Goal: Information Seeking & Learning: Learn about a topic

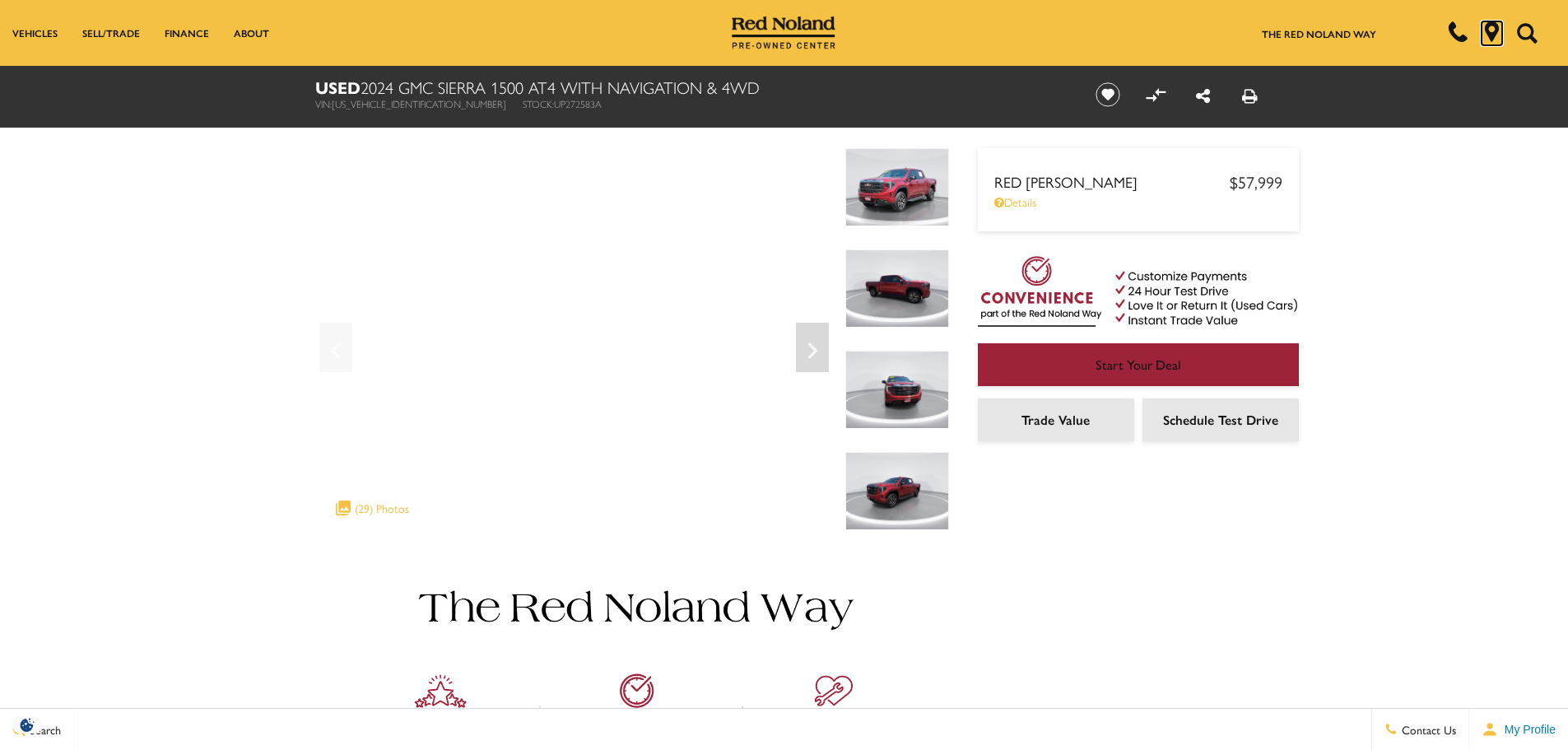
click at [1491, 31] on icon "Map Marker Icon" at bounding box center [1491, 31] width 20 height 20
click at [819, 346] on icon "Next" at bounding box center [812, 350] width 33 height 40
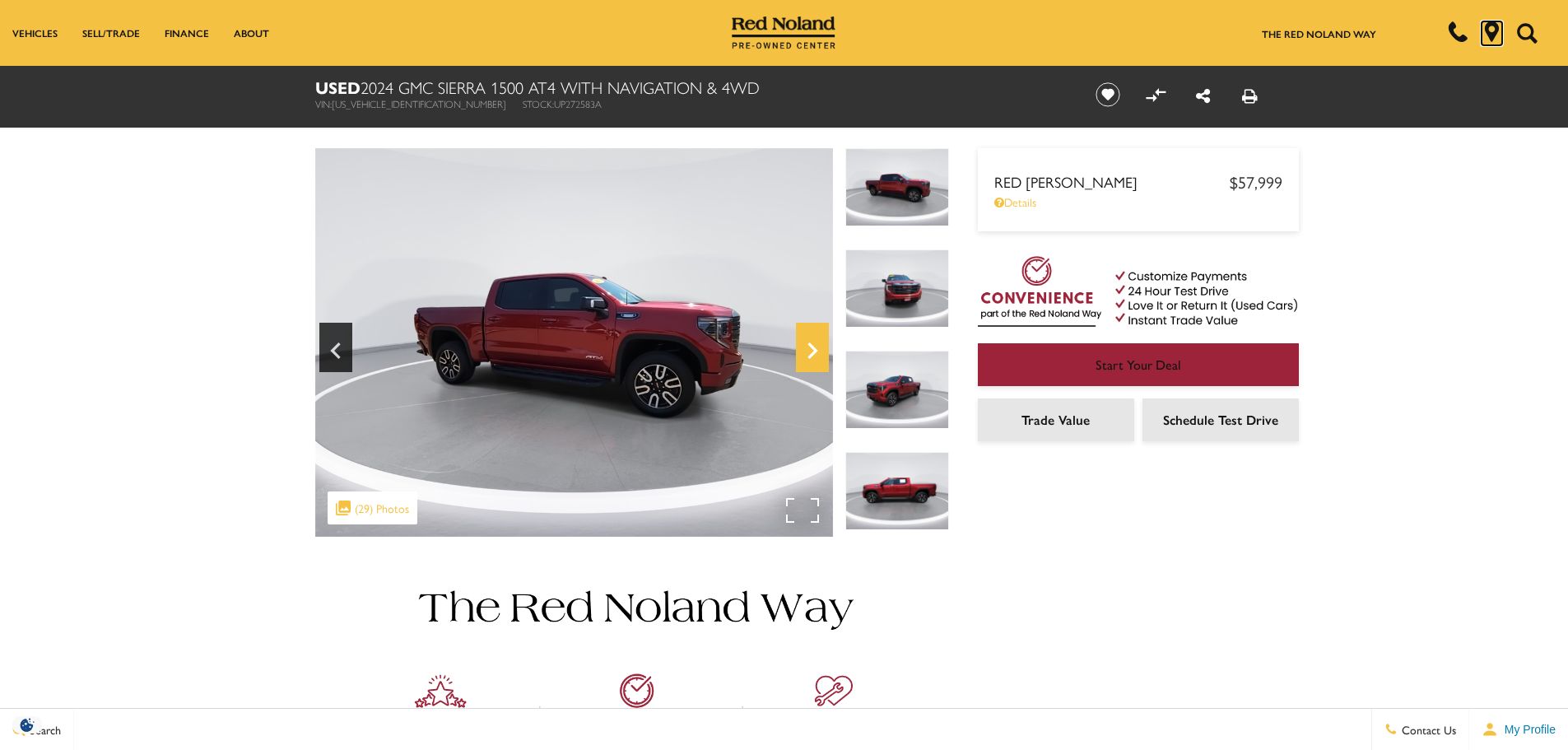
click at [811, 347] on icon "Next" at bounding box center [812, 350] width 10 height 17
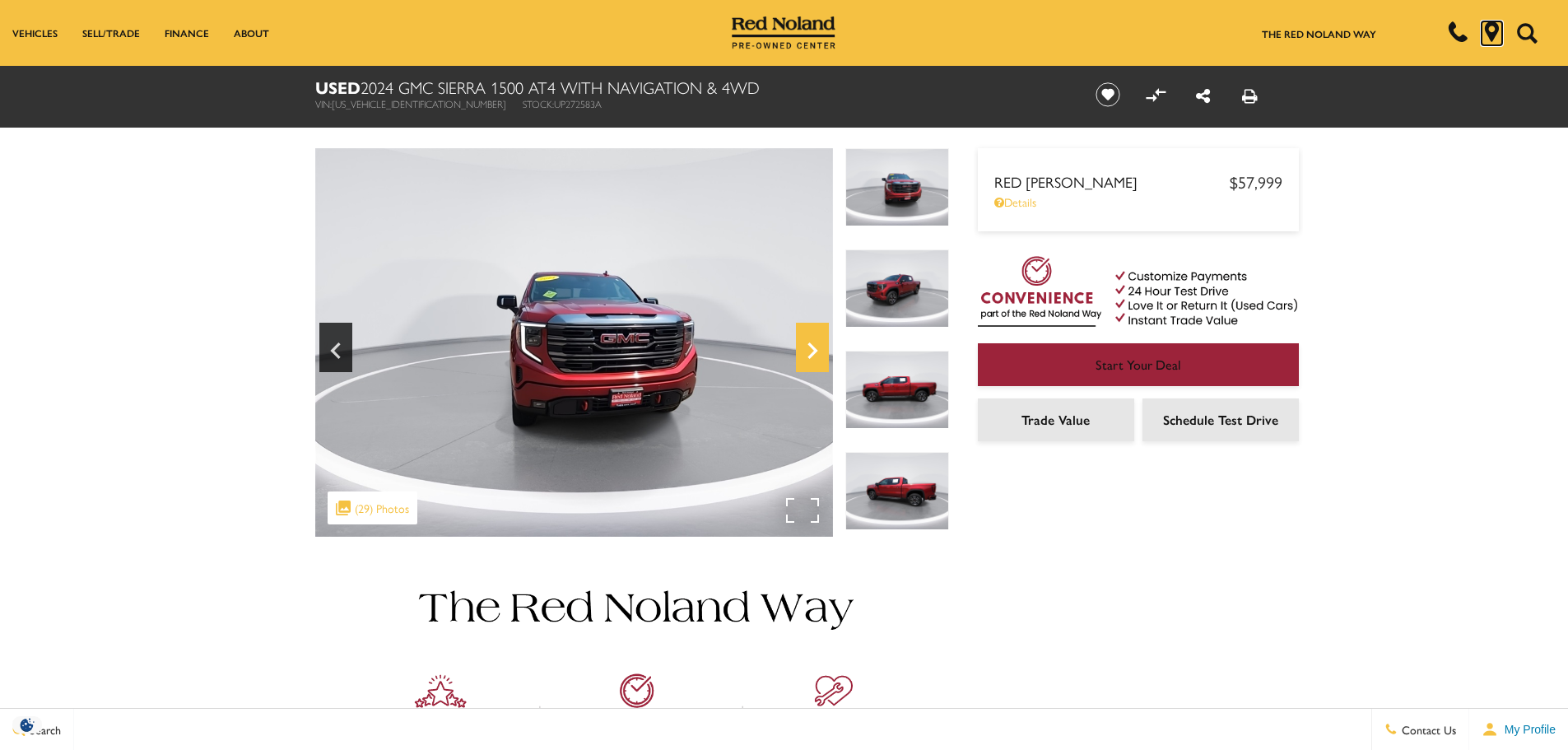
click at [811, 347] on icon "Next" at bounding box center [812, 350] width 10 height 17
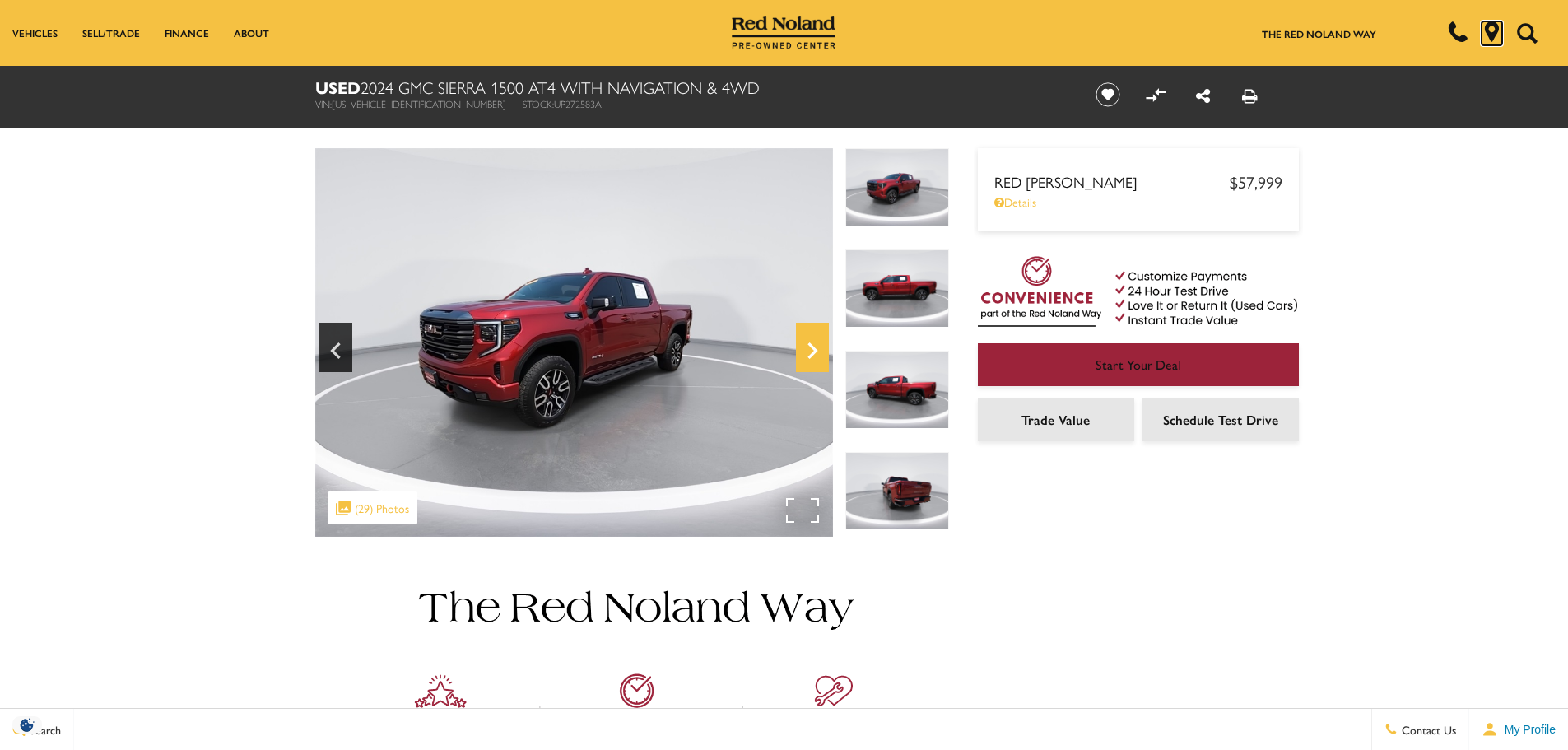
click at [809, 347] on icon "Next" at bounding box center [812, 350] width 33 height 40
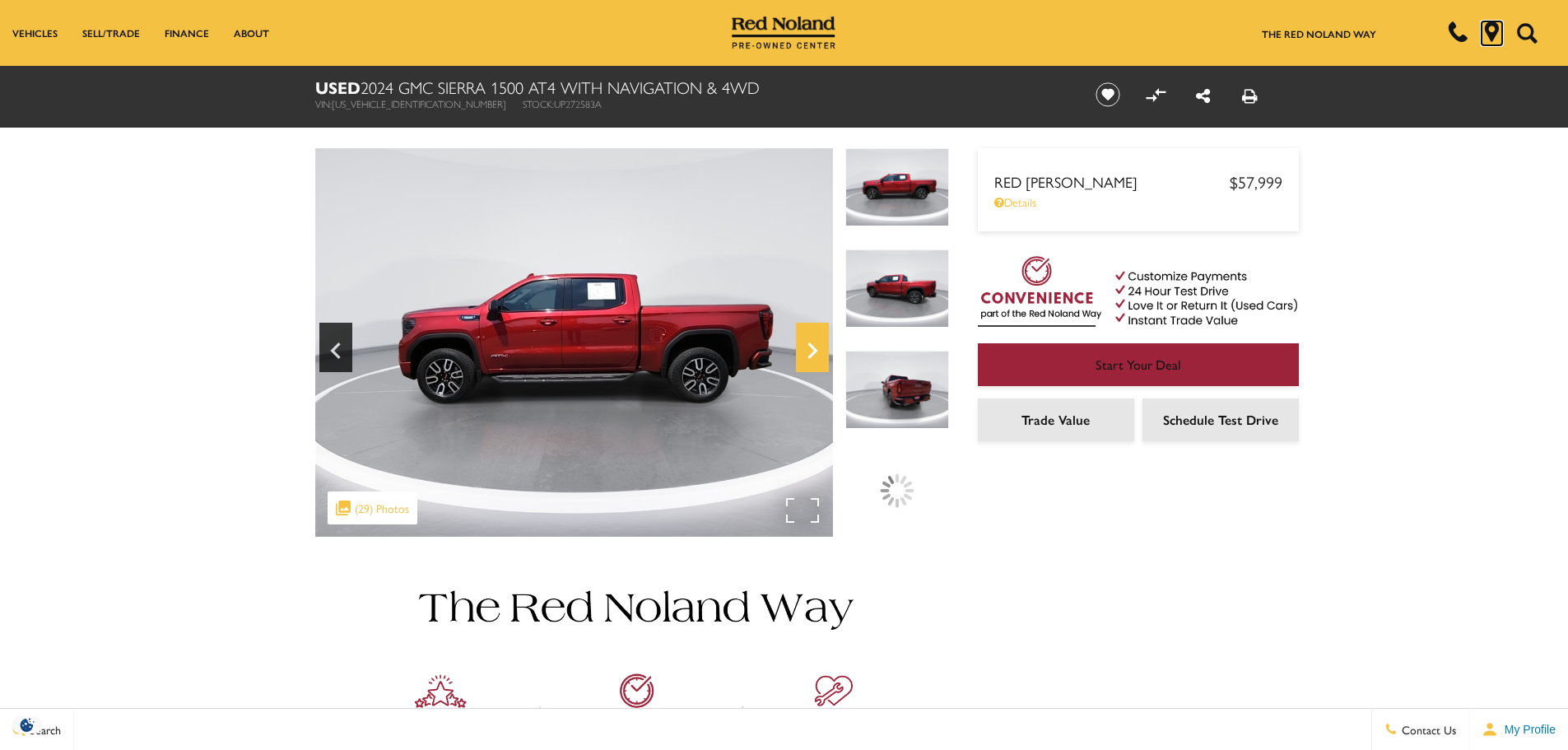
click at [809, 347] on icon "Next" at bounding box center [812, 350] width 33 height 40
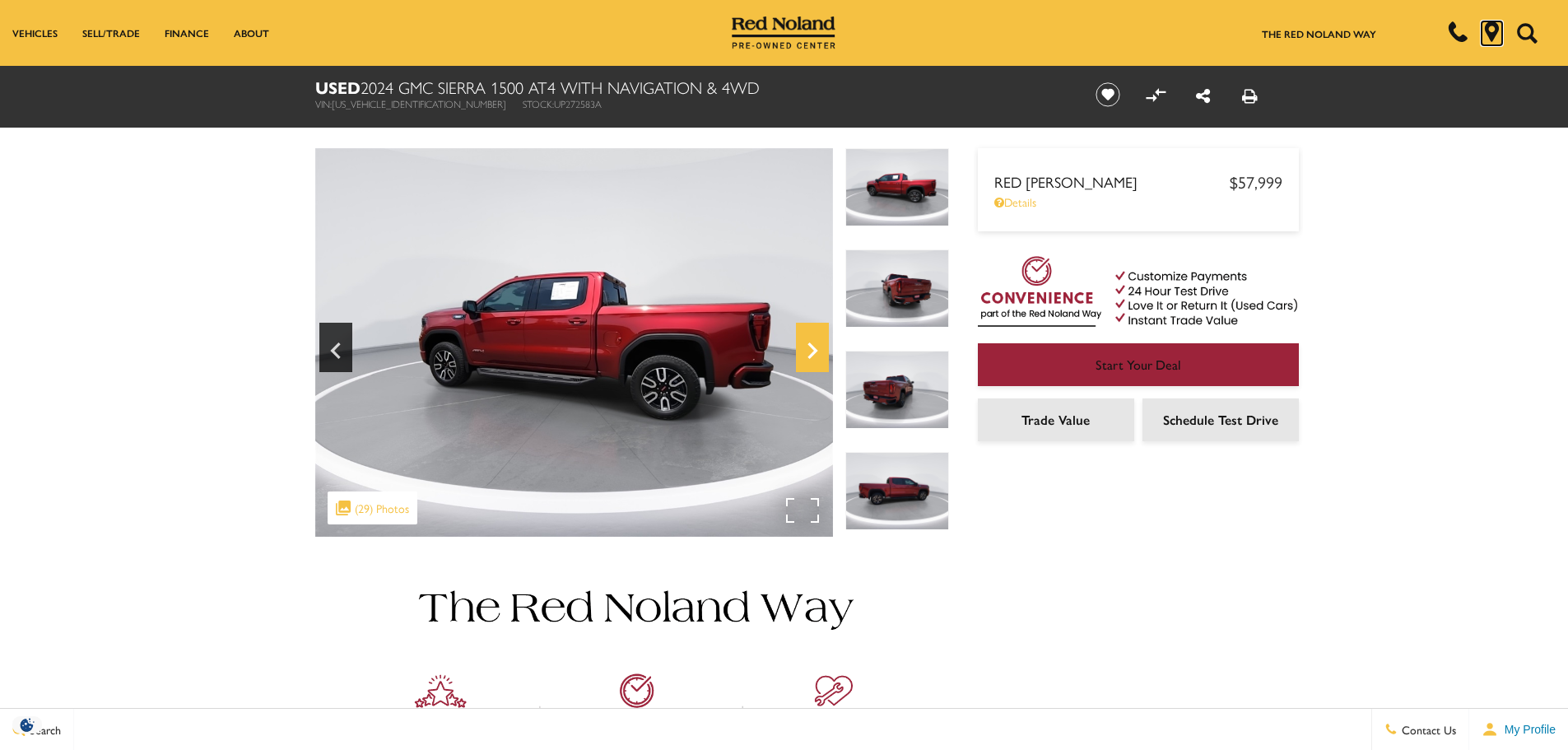
click at [809, 347] on icon "Next" at bounding box center [812, 350] width 33 height 40
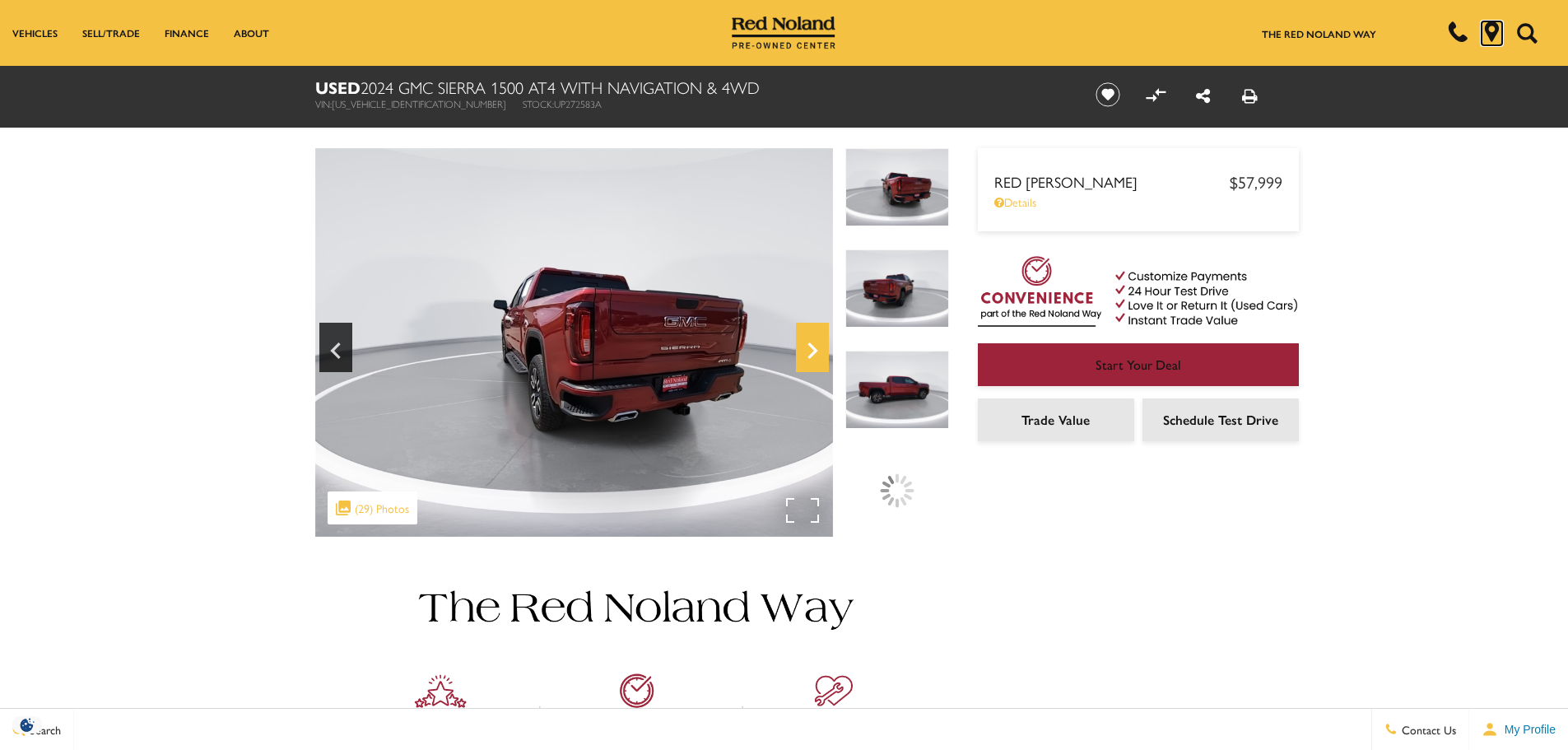
click at [809, 347] on icon "Next" at bounding box center [812, 350] width 33 height 40
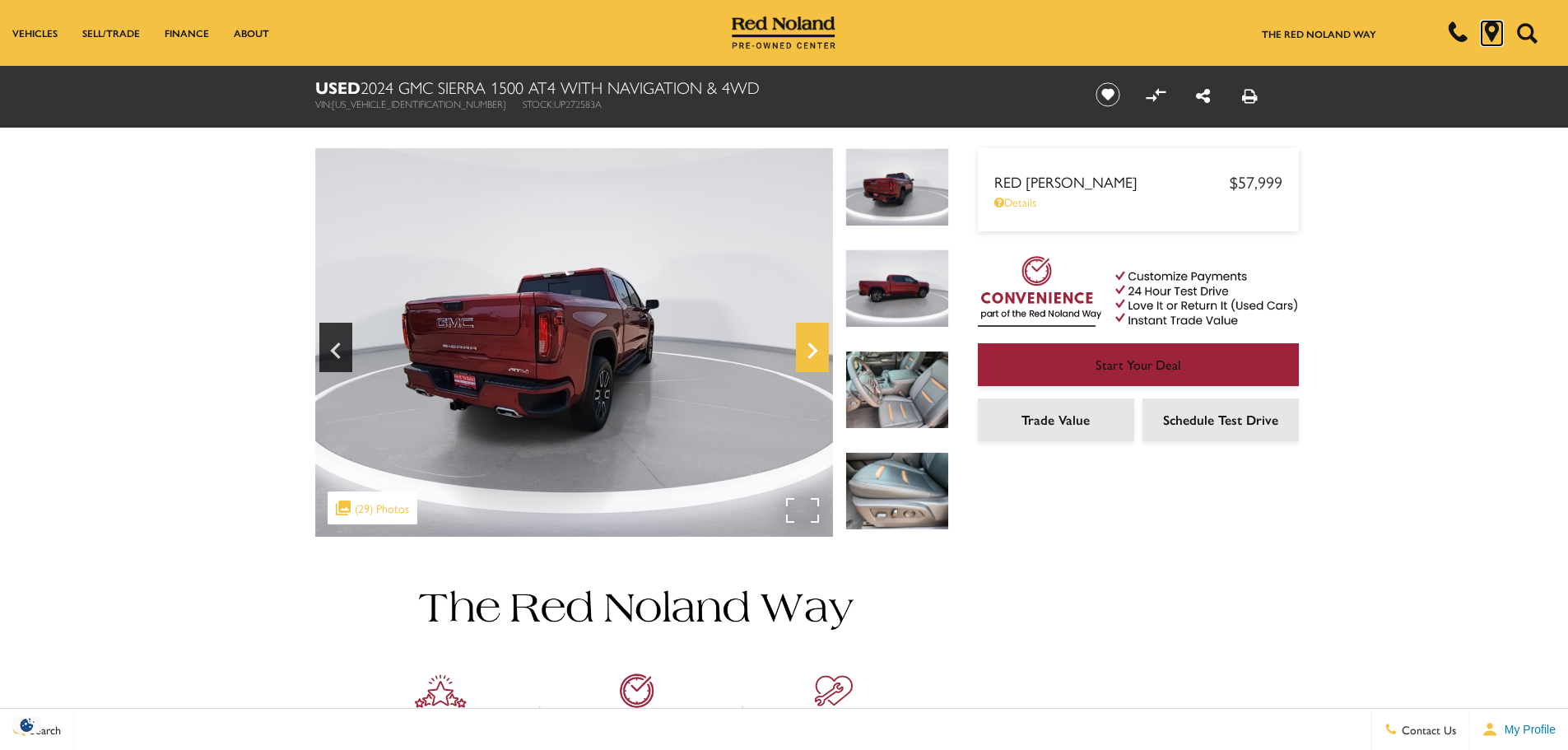
click at [809, 347] on icon "Next" at bounding box center [812, 350] width 33 height 40
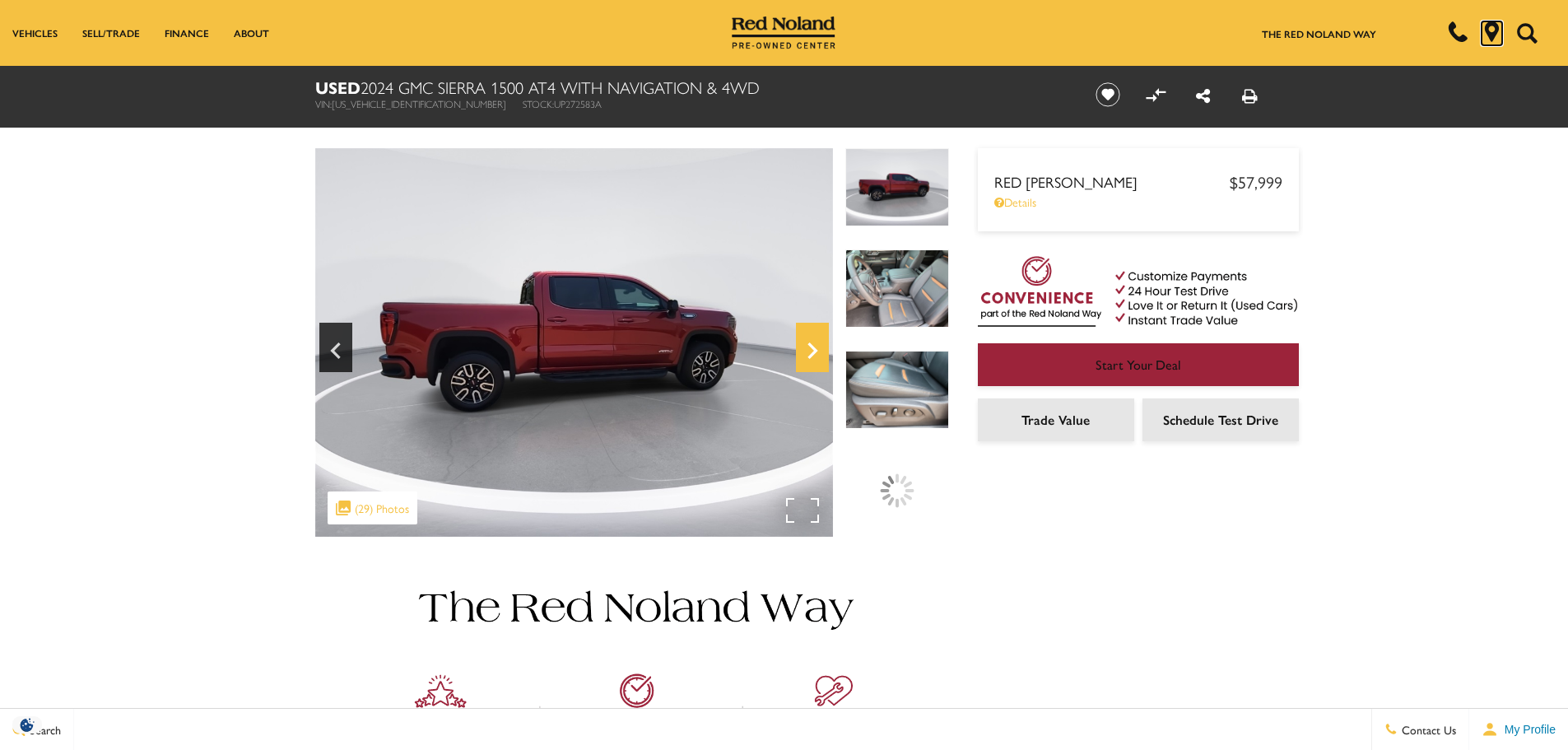
click at [809, 347] on icon "Next" at bounding box center [812, 350] width 33 height 40
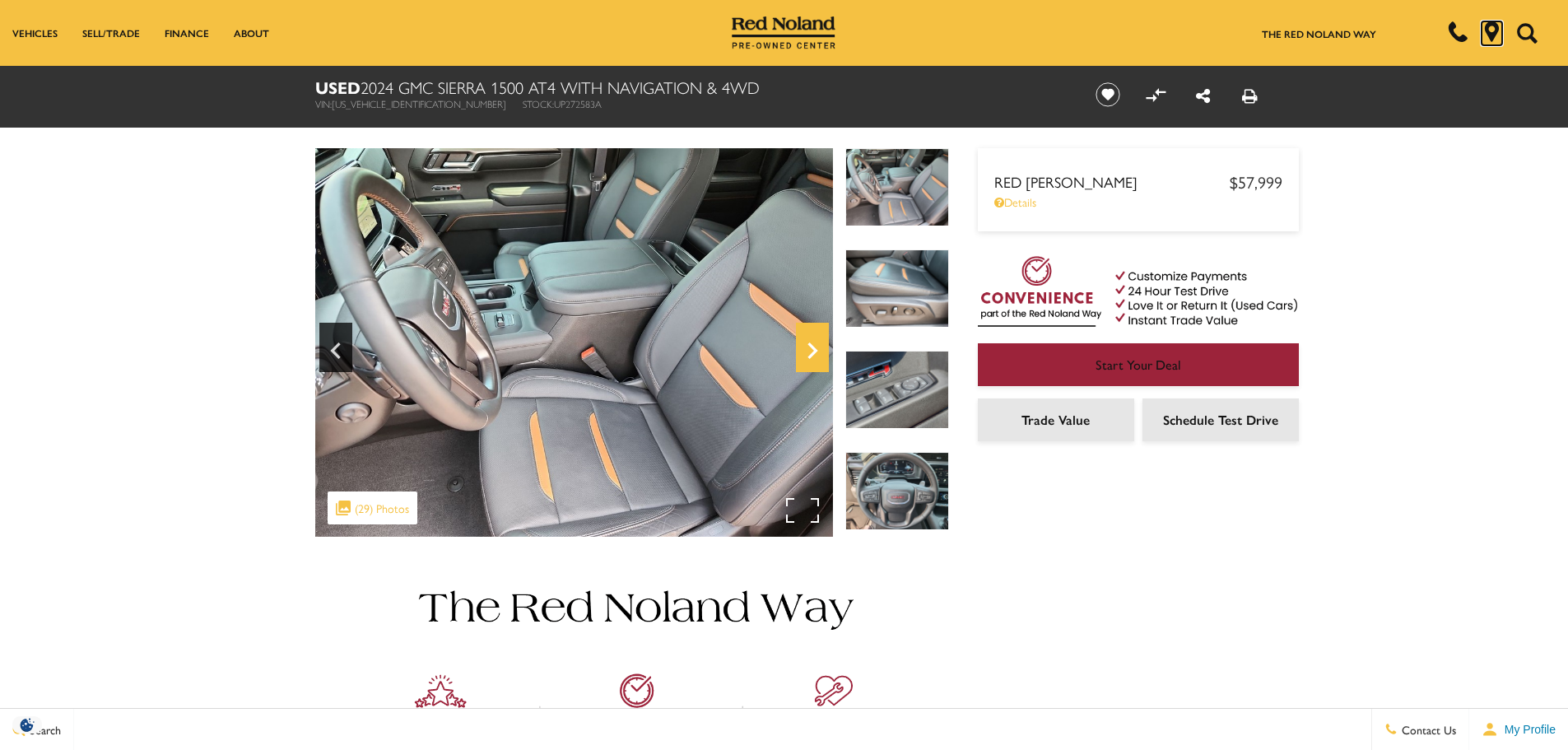
click at [809, 347] on icon "Next" at bounding box center [812, 350] width 33 height 40
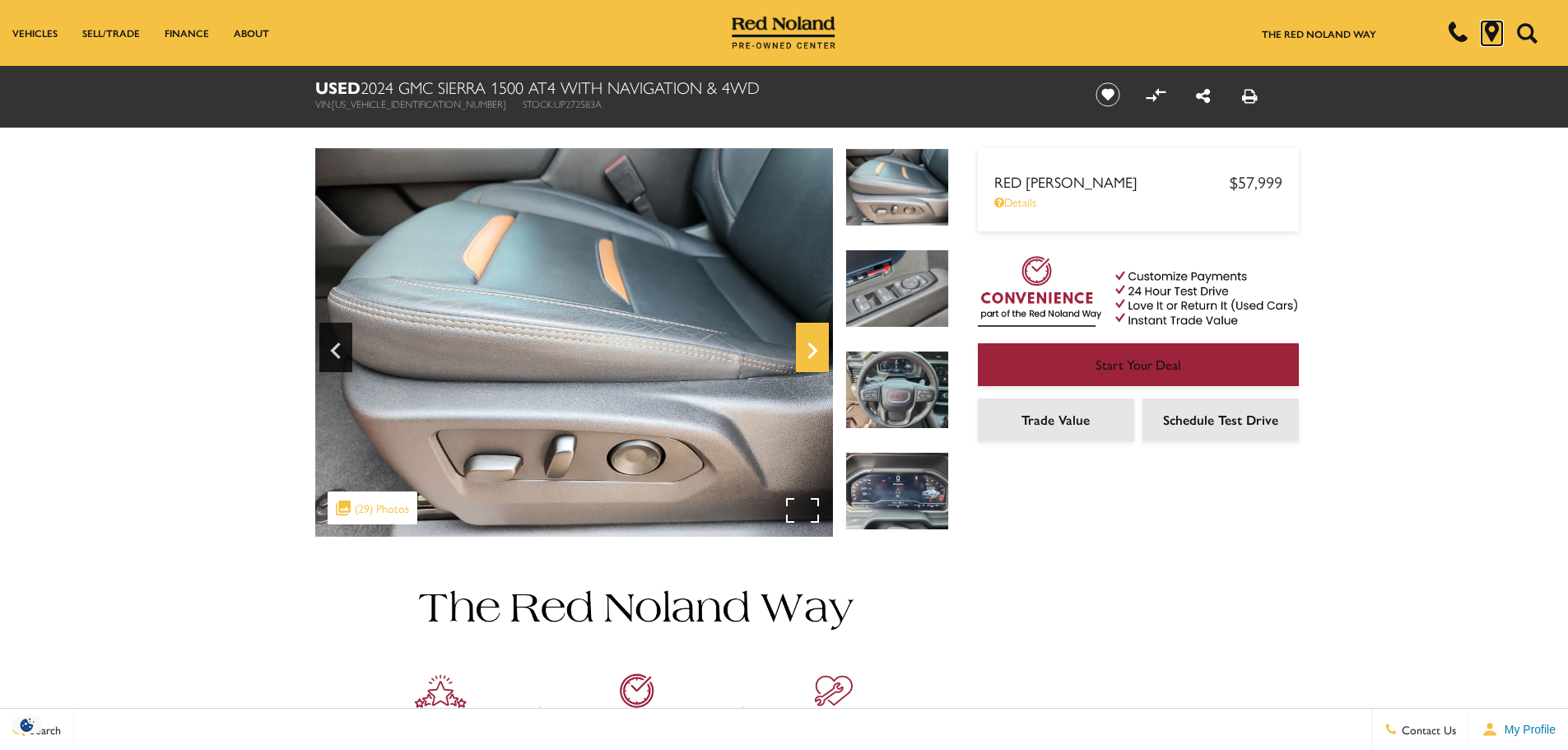
click at [809, 347] on icon "Next" at bounding box center [812, 350] width 33 height 40
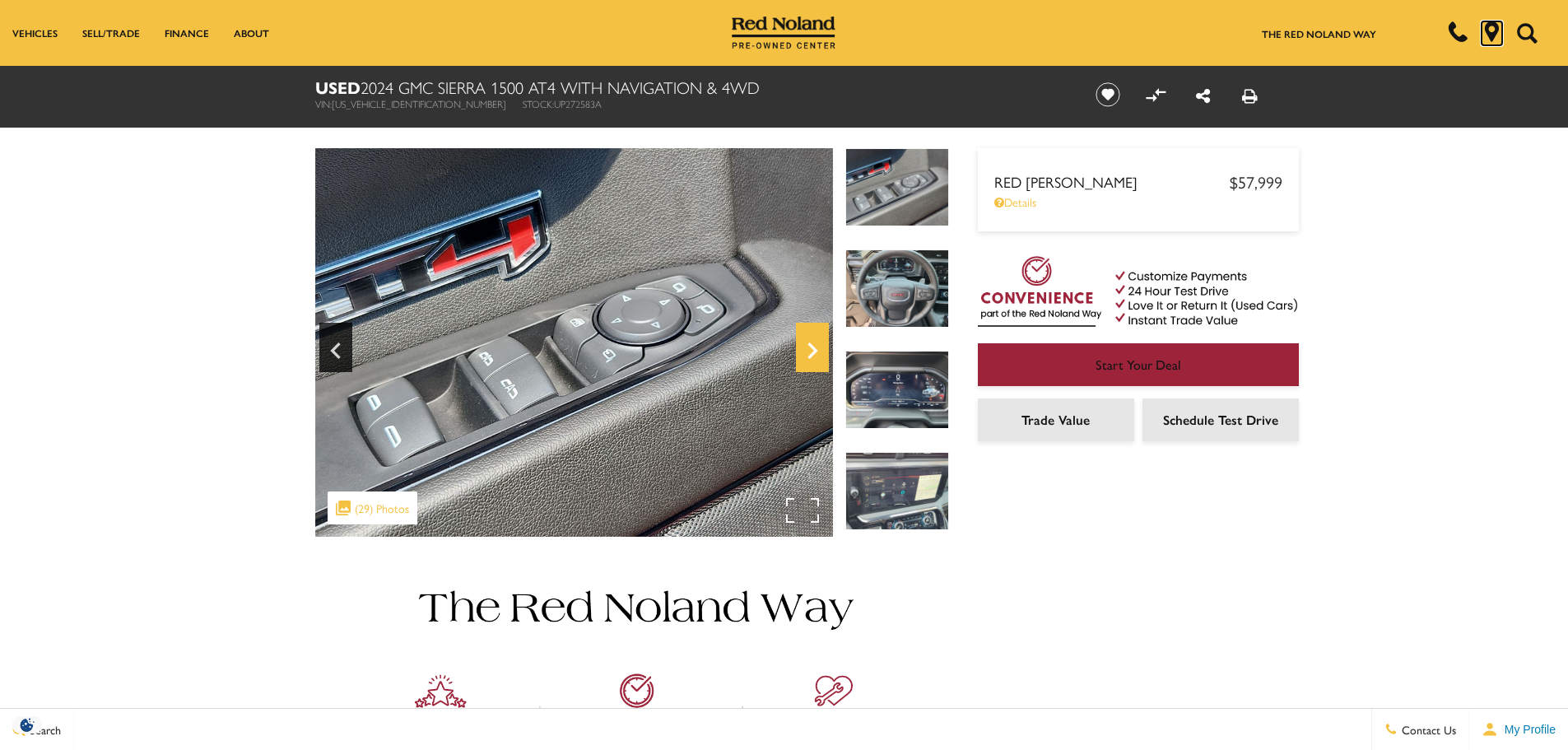
click at [809, 347] on icon "Next" at bounding box center [812, 350] width 33 height 40
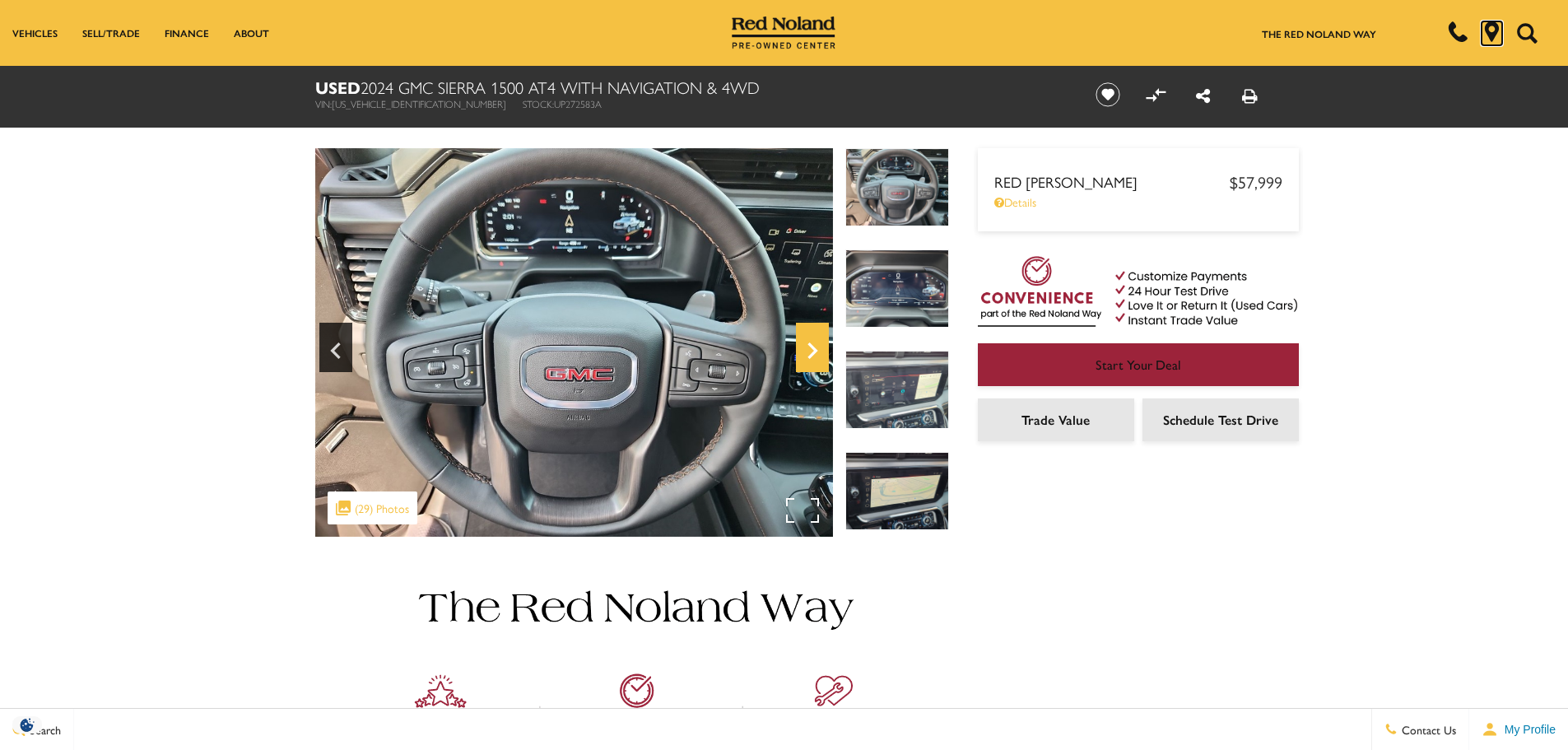
click at [809, 347] on icon "Next" at bounding box center [812, 350] width 33 height 40
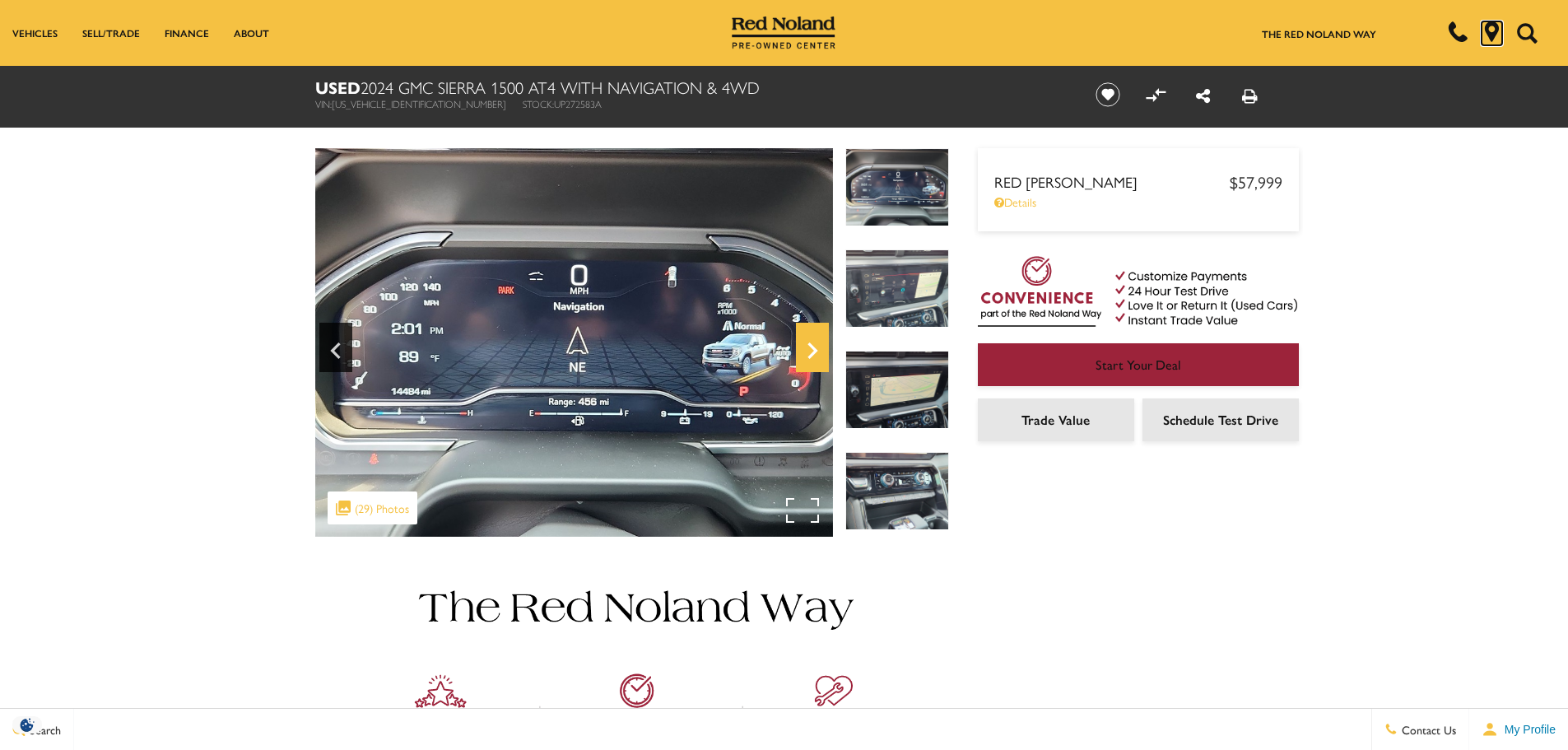
click at [809, 347] on icon "Next" at bounding box center [812, 350] width 33 height 40
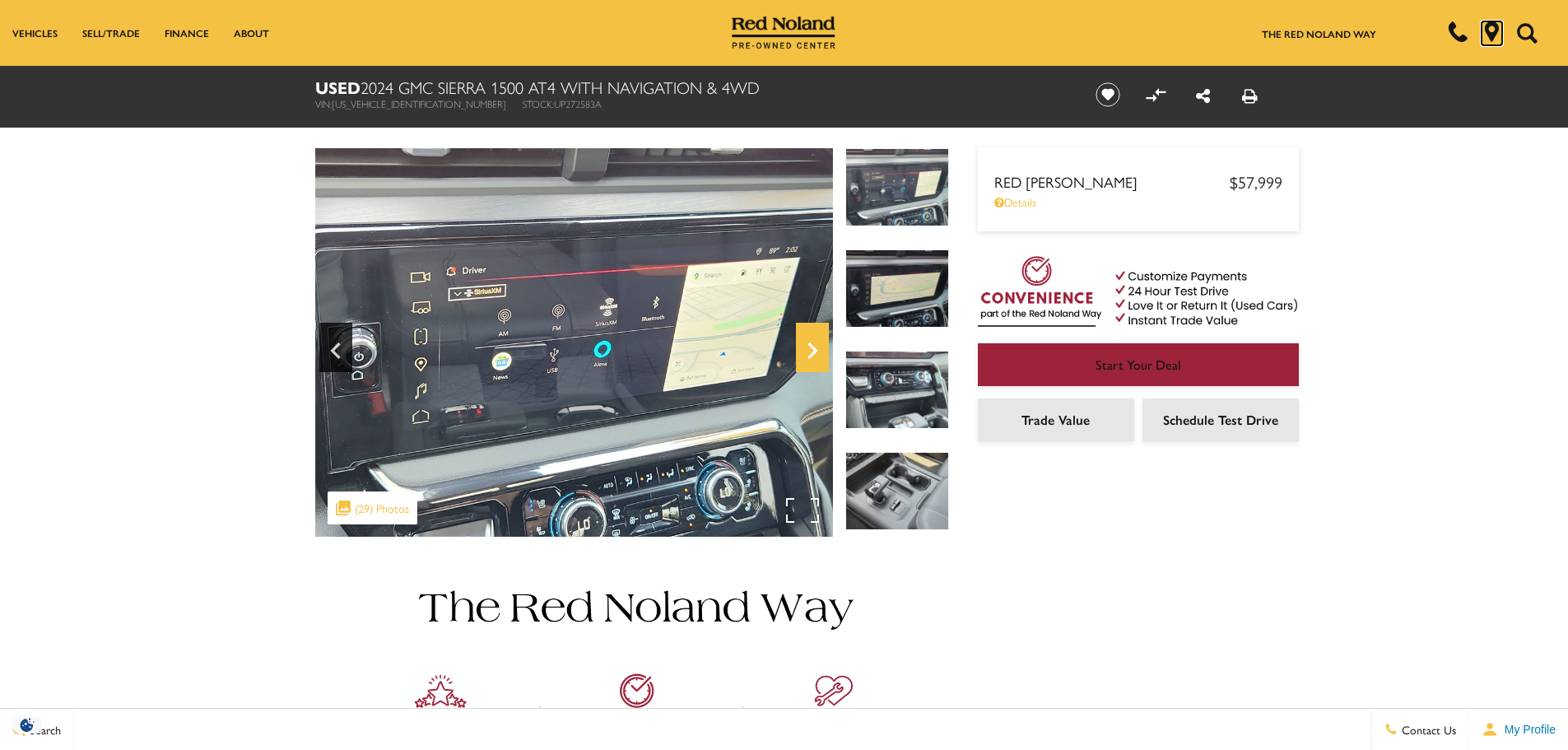
click at [809, 347] on icon "Next" at bounding box center [812, 350] width 33 height 40
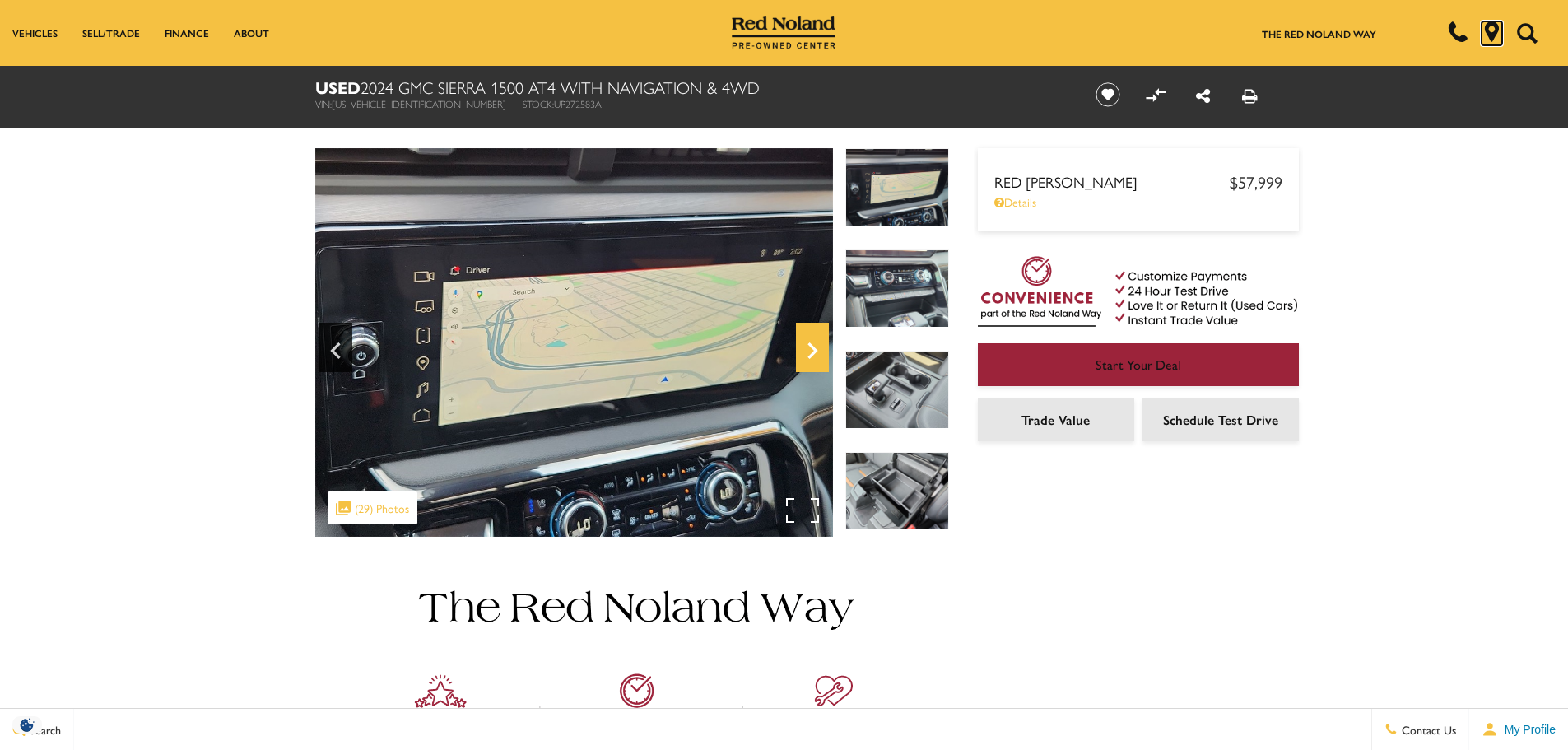
click at [809, 347] on icon "Next" at bounding box center [812, 350] width 33 height 40
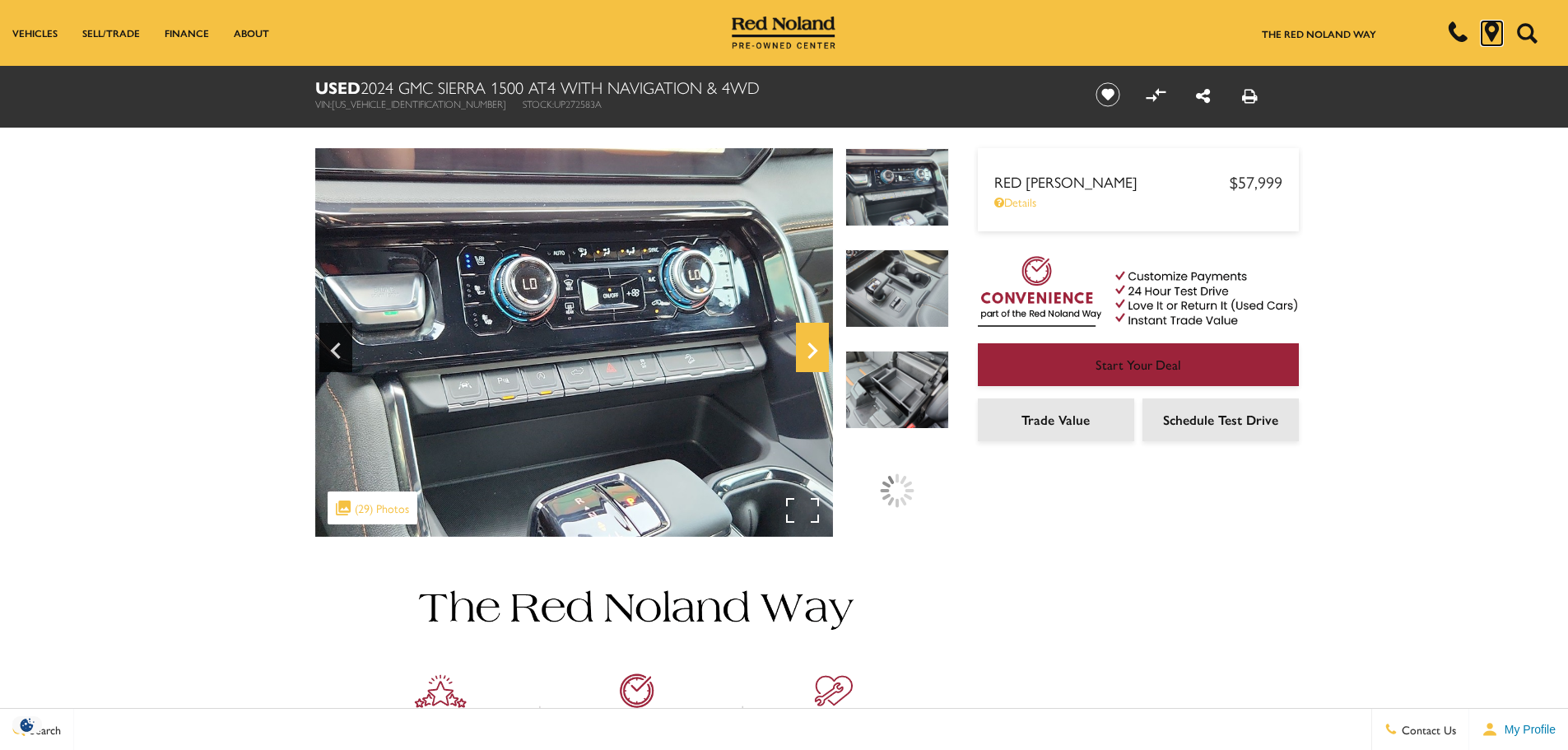
click at [809, 347] on icon "Next" at bounding box center [812, 350] width 33 height 40
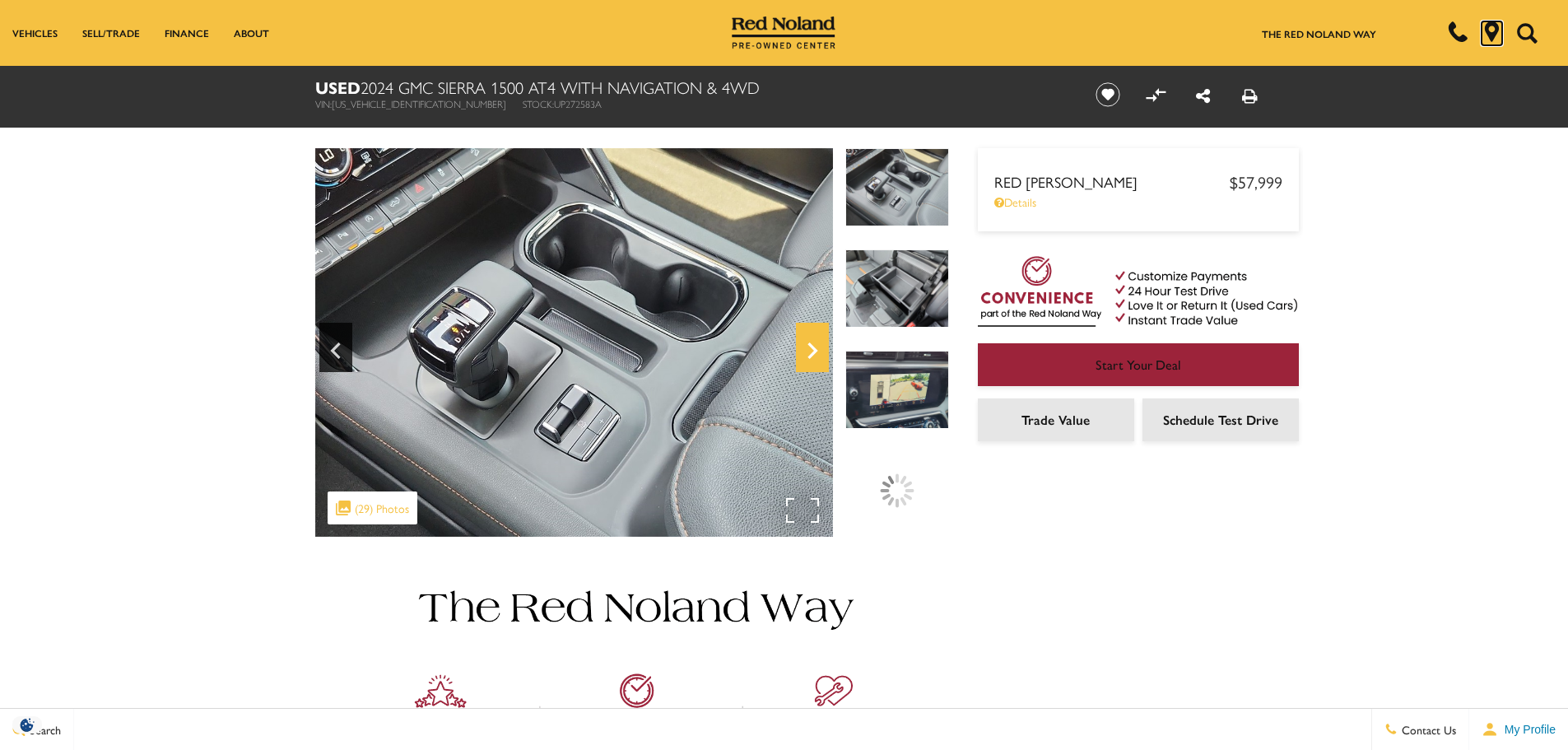
click at [809, 347] on icon "Next" at bounding box center [812, 350] width 33 height 40
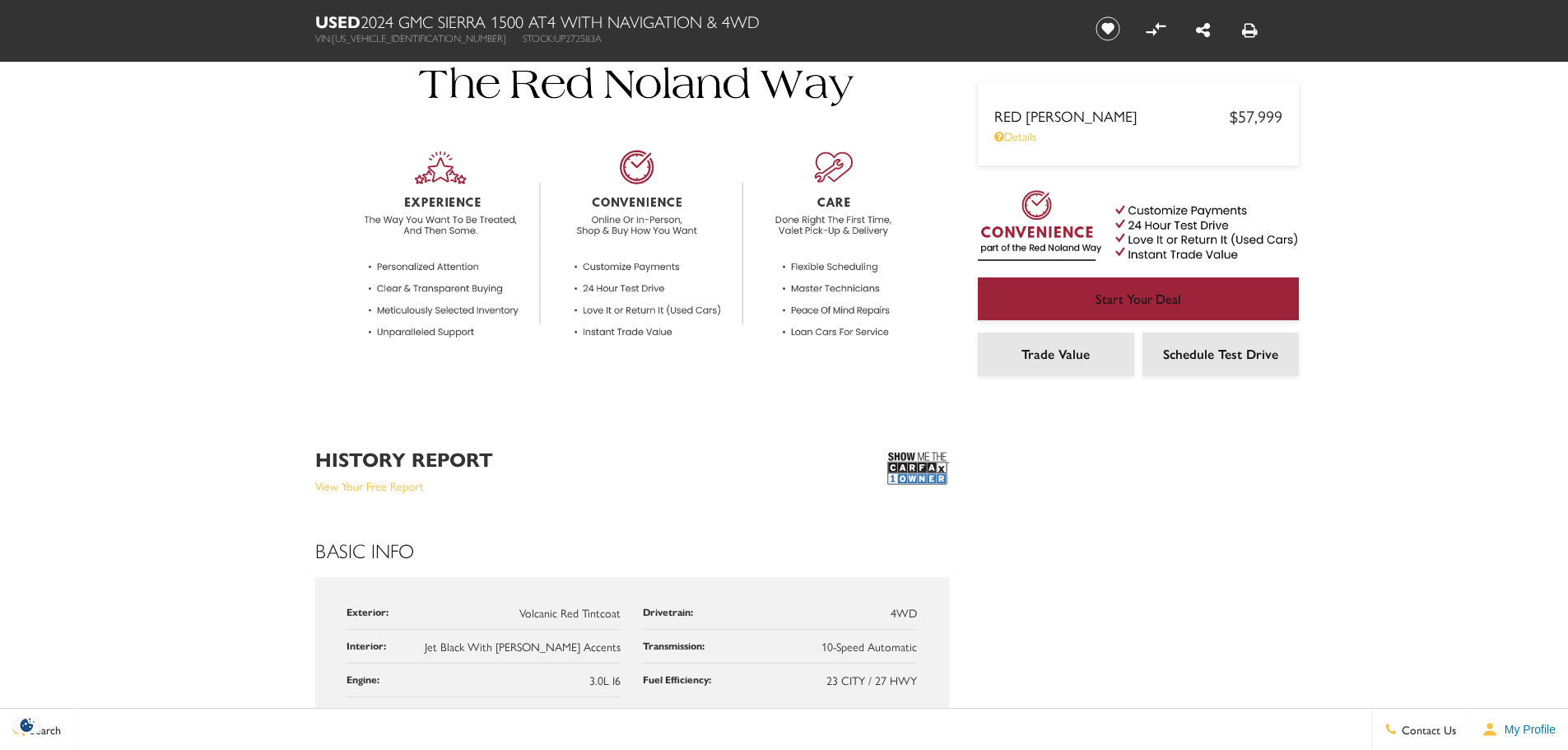
scroll to position [576, 0]
